Goal: Information Seeking & Learning: Learn about a topic

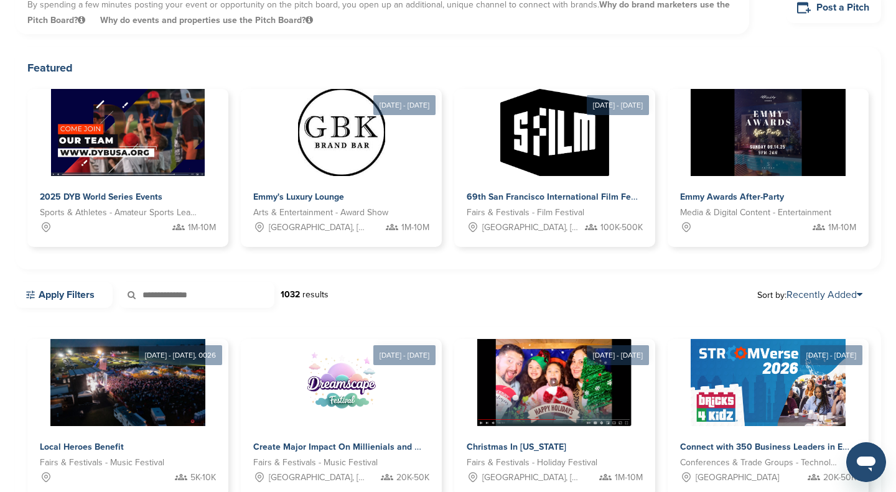
scroll to position [164, 0]
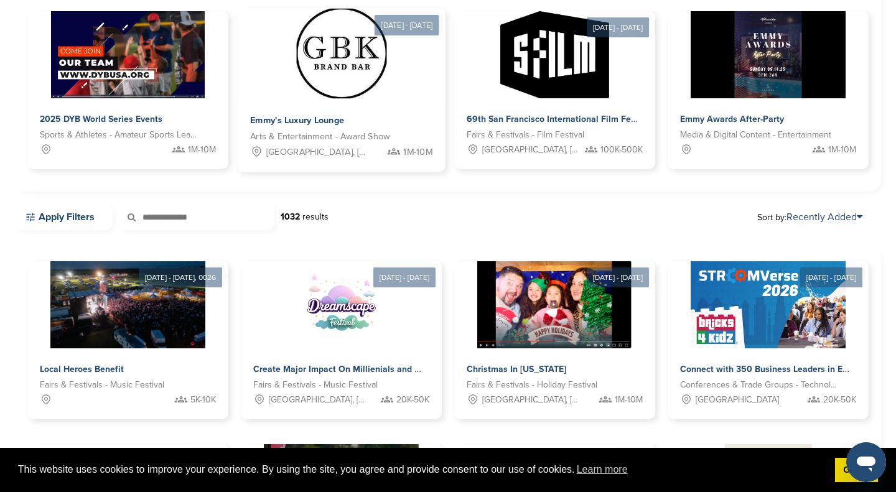
click at [375, 80] on img at bounding box center [341, 54] width 90 height 90
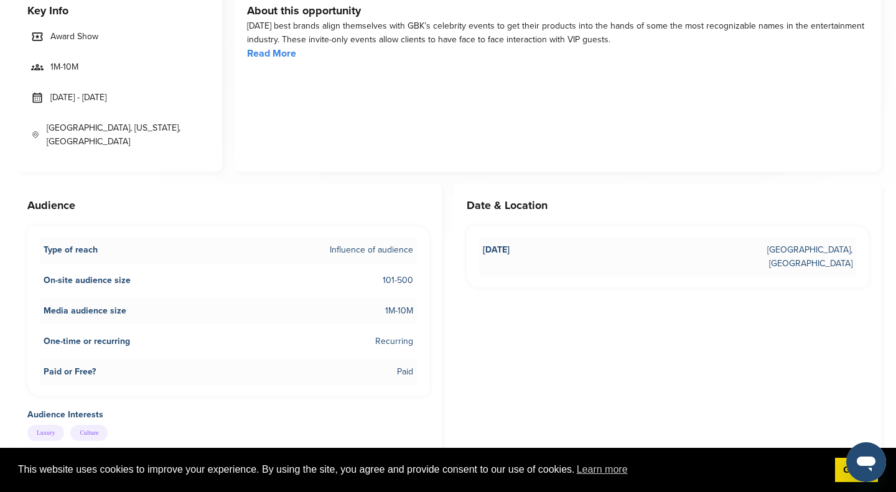
scroll to position [441, 0]
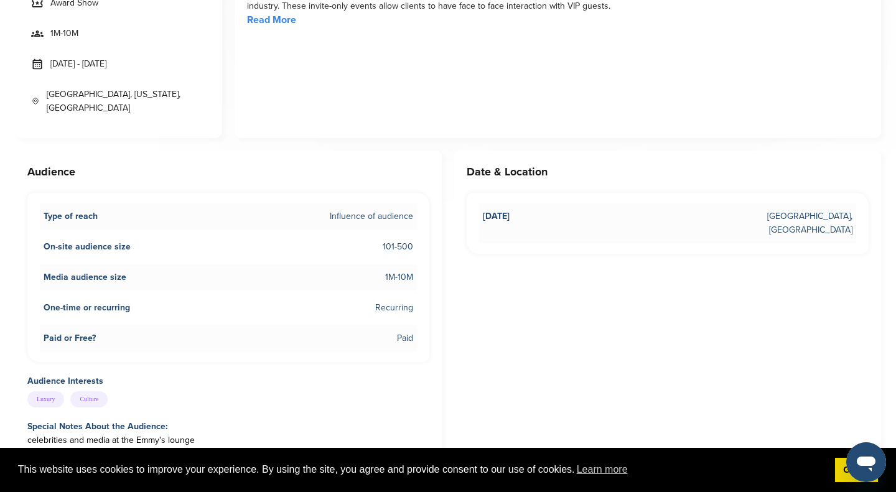
click at [269, 302] on li "One-time or recurring Recurring" at bounding box center [228, 308] width 377 height 26
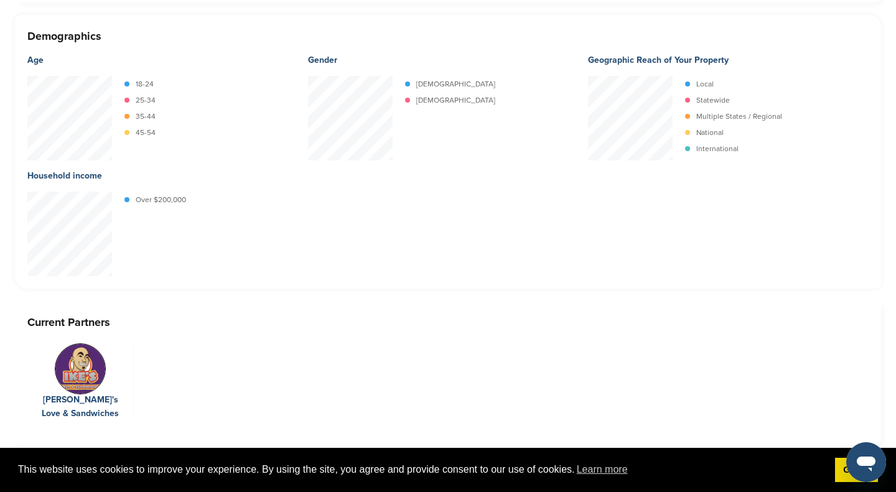
scroll to position [1553, 0]
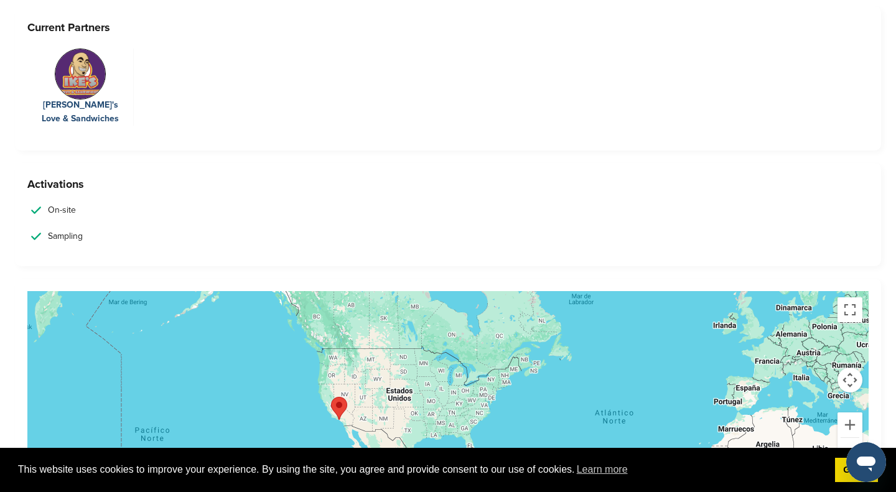
click at [272, 202] on link "On-site" at bounding box center [447, 210] width 841 height 26
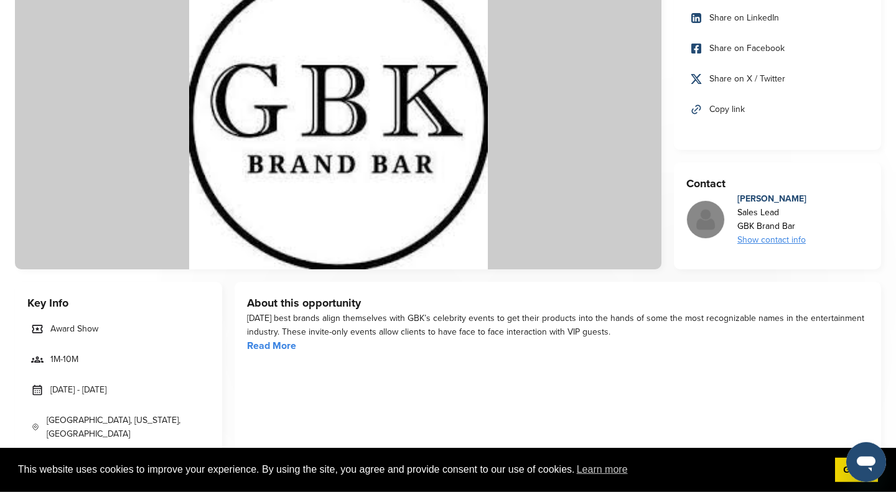
scroll to position [0, 0]
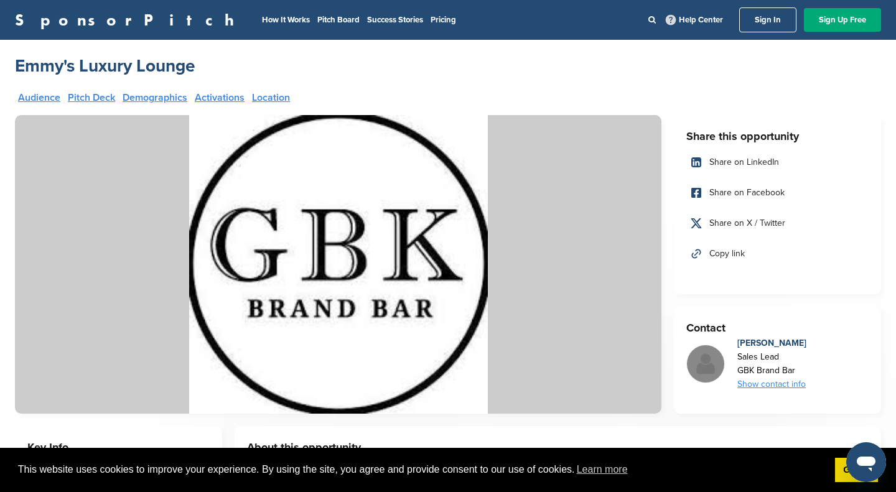
click at [92, 21] on link "SponsorPitch" at bounding box center [128, 20] width 227 height 16
